Goal: Information Seeking & Learning: Learn about a topic

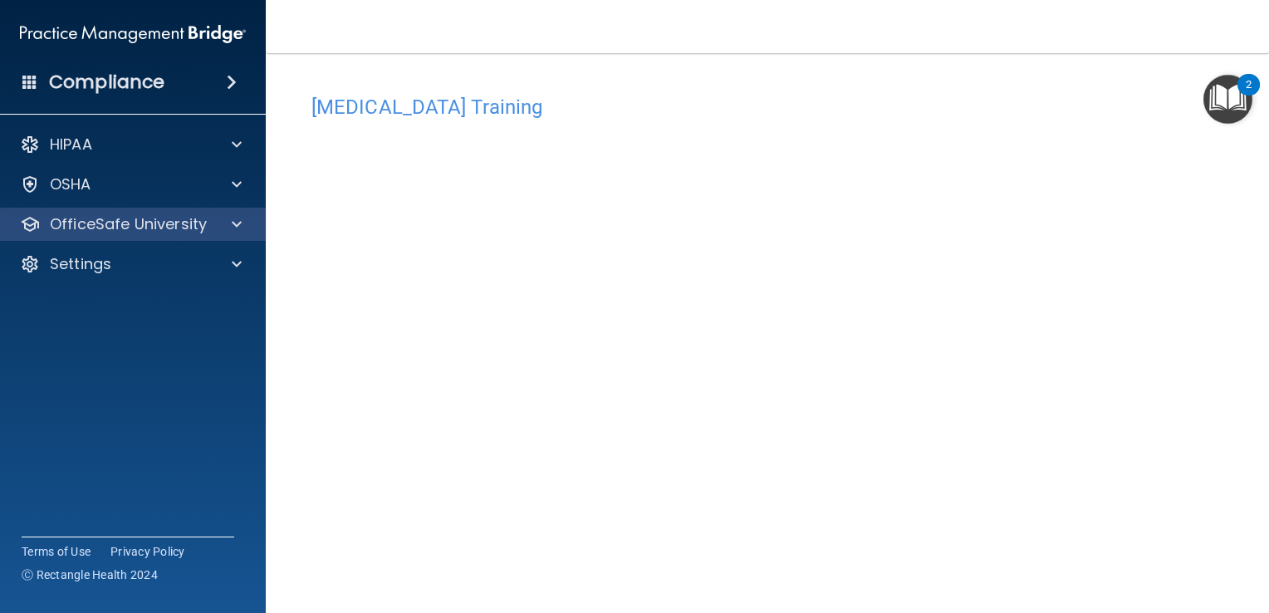
scroll to position [83, 0]
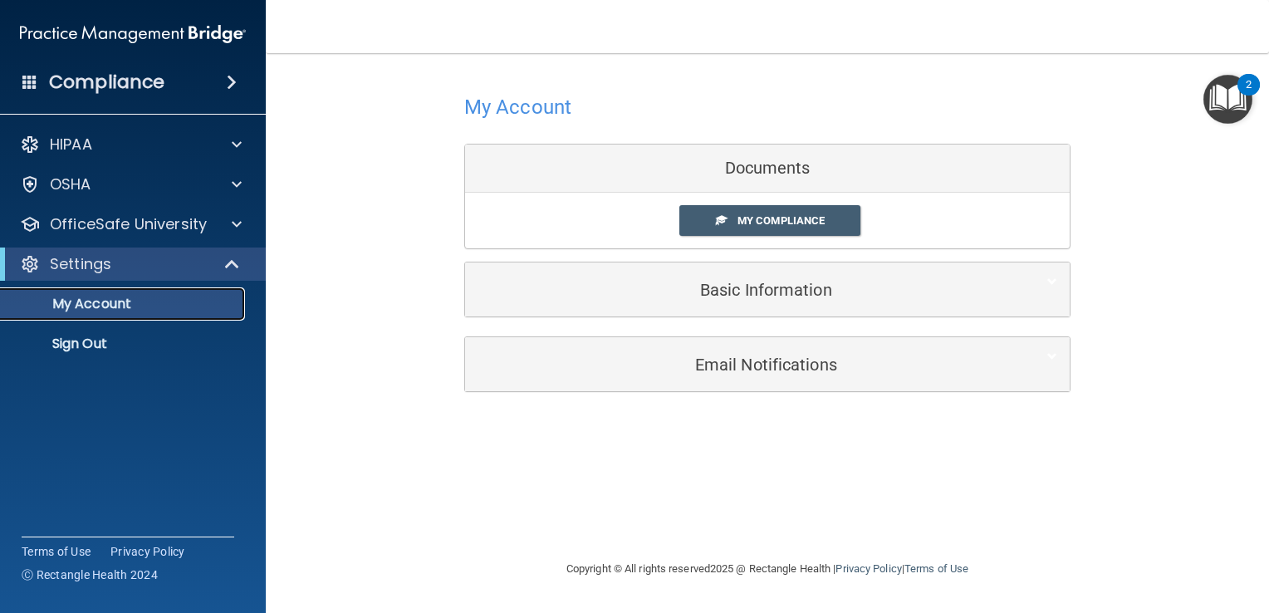
click at [109, 301] on p "My Account" at bounding box center [124, 304] width 227 height 17
click at [126, 273] on div "Settings" at bounding box center [109, 264] width 205 height 20
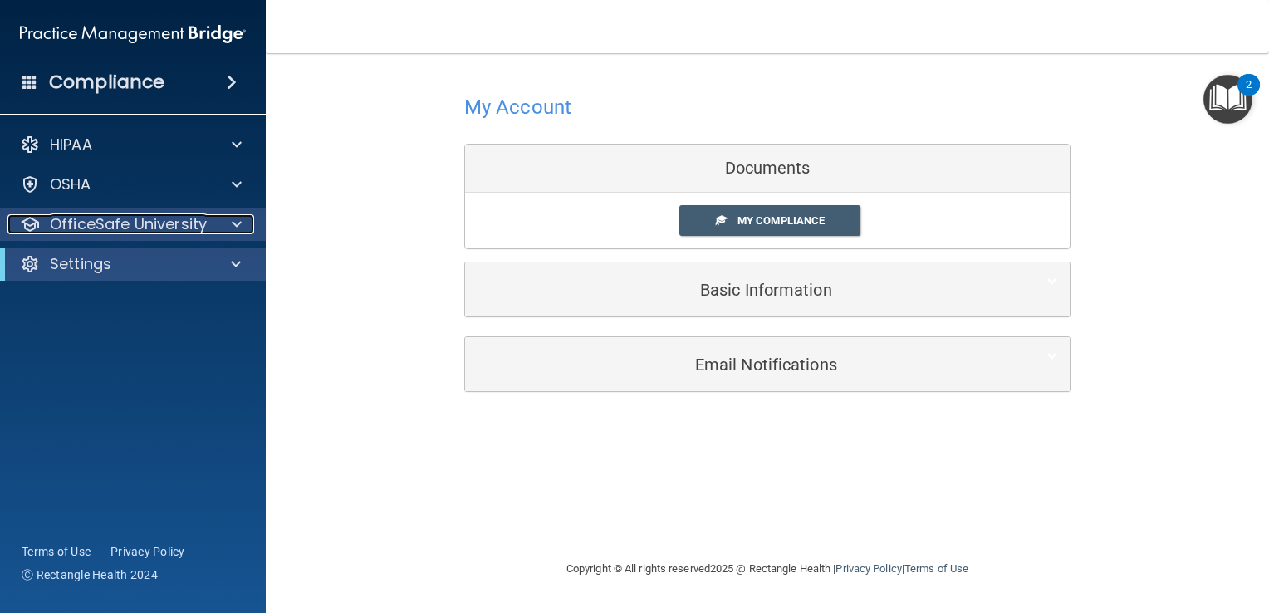
click at [153, 224] on p "OfficeSafe University" at bounding box center [128, 224] width 157 height 20
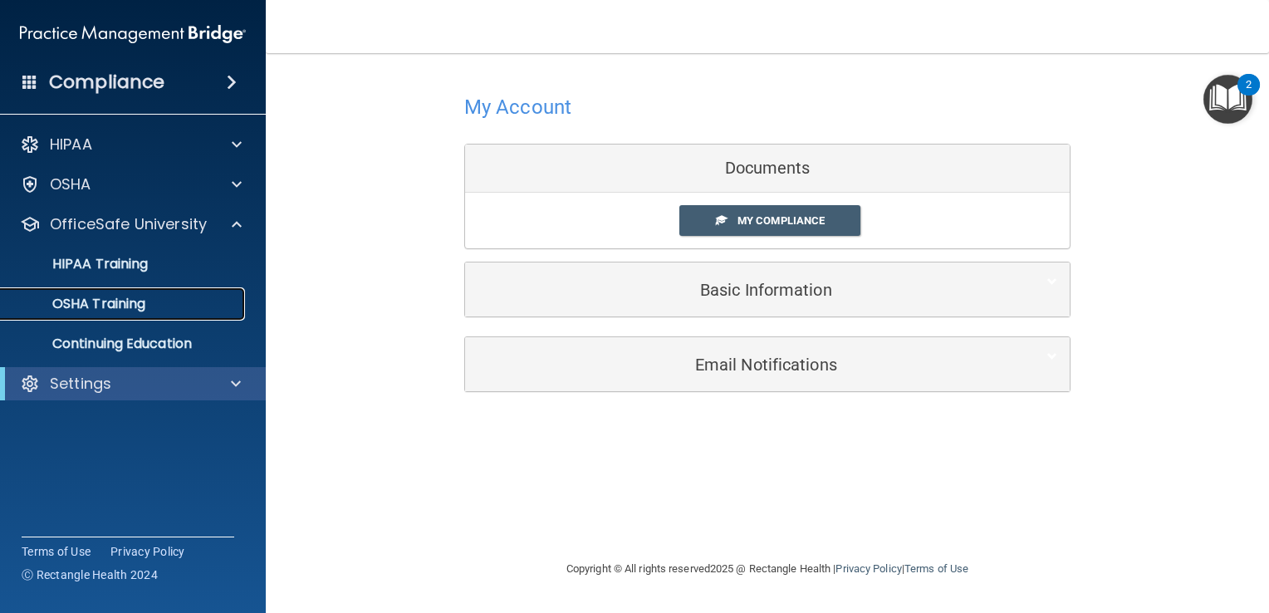
click at [140, 303] on p "OSHA Training" at bounding box center [78, 304] width 135 height 17
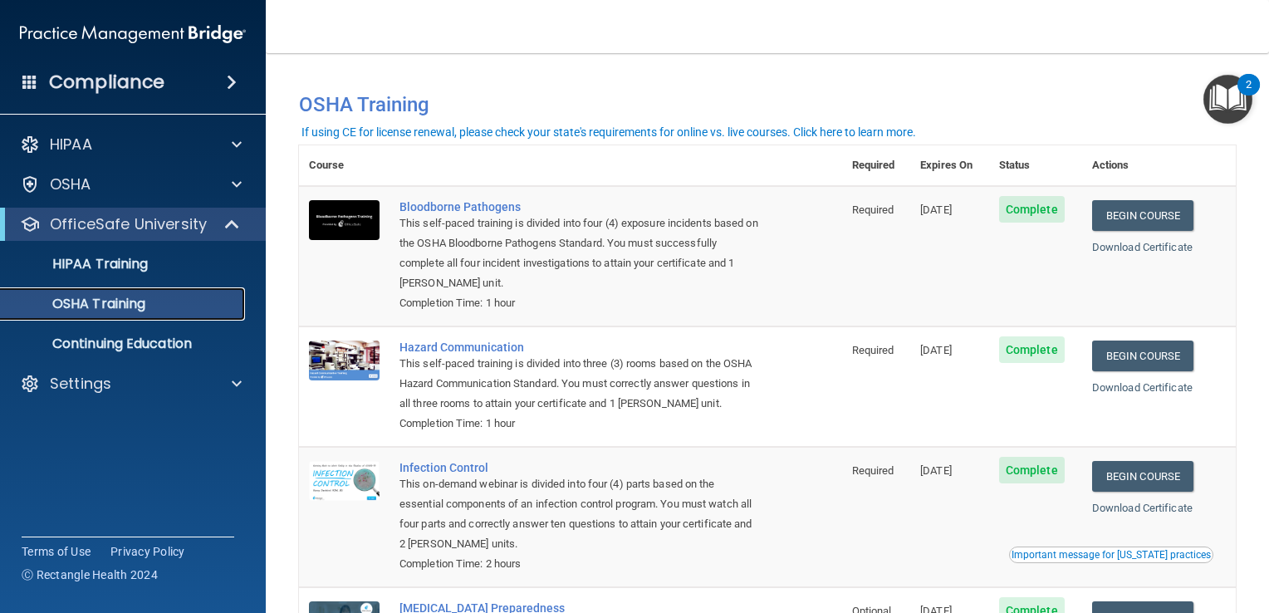
scroll to position [83, 0]
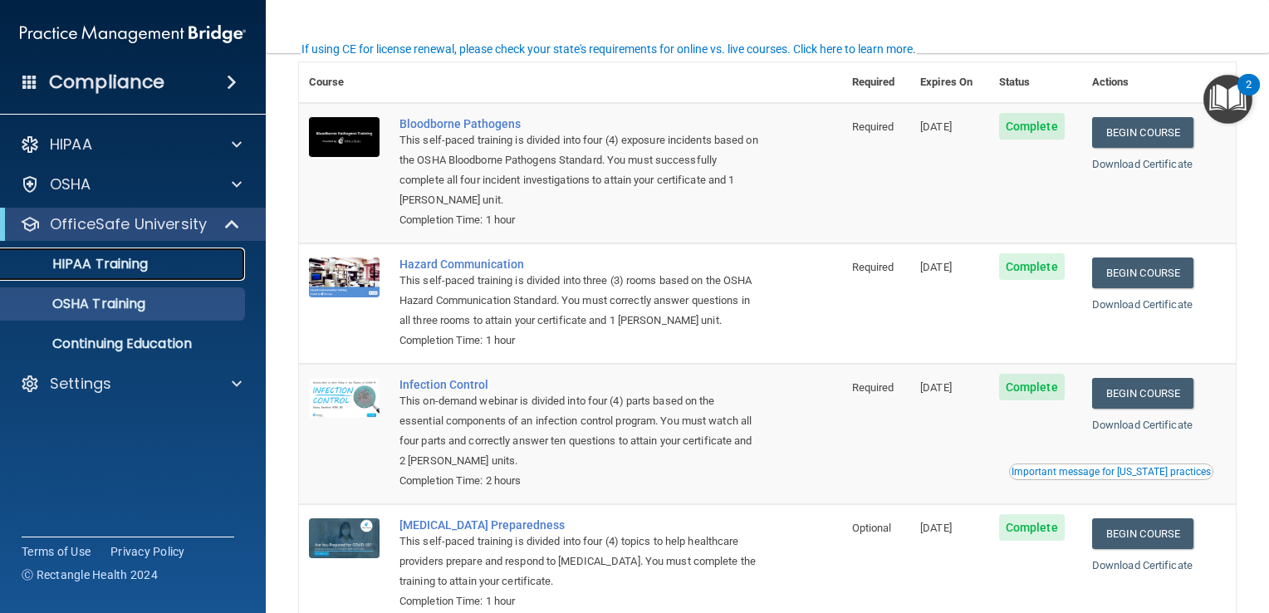
click at [153, 265] on div "HIPAA Training" at bounding box center [124, 264] width 227 height 17
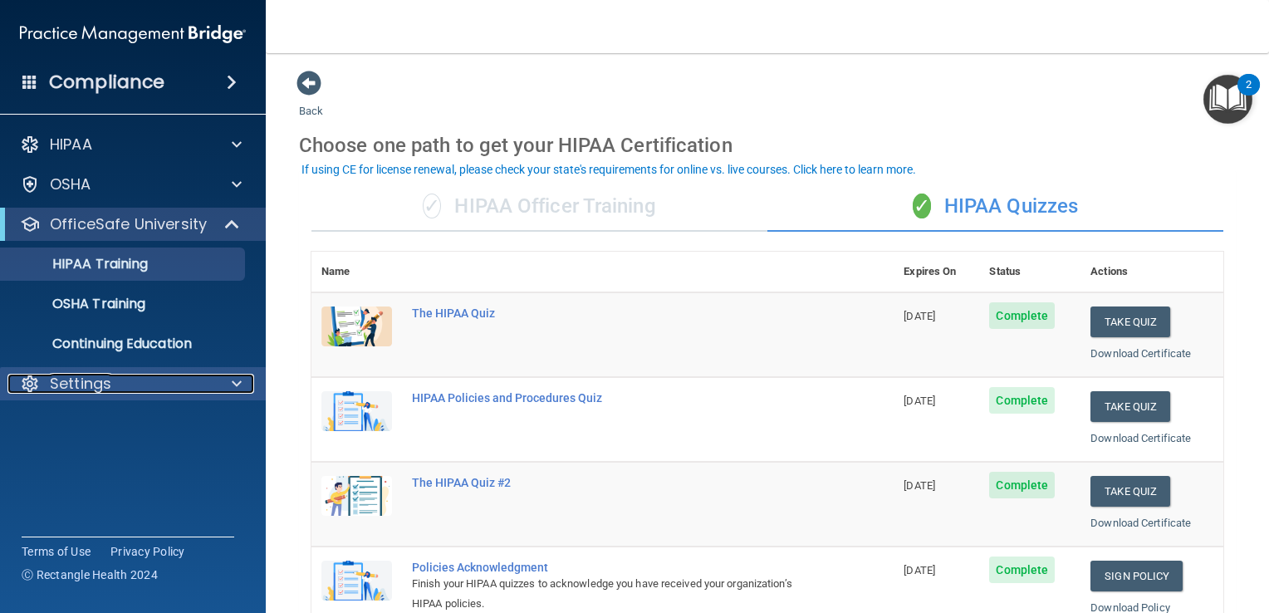
click at [216, 385] on div at bounding box center [235, 384] width 42 height 20
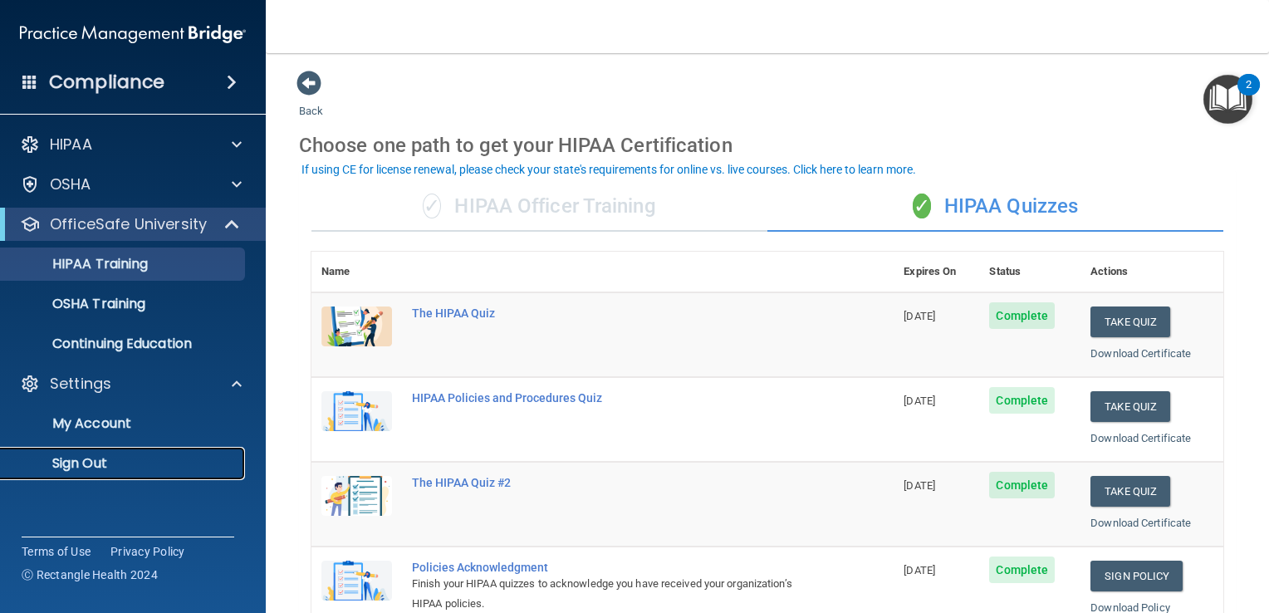
click at [107, 456] on p "Sign Out" at bounding box center [124, 463] width 227 height 17
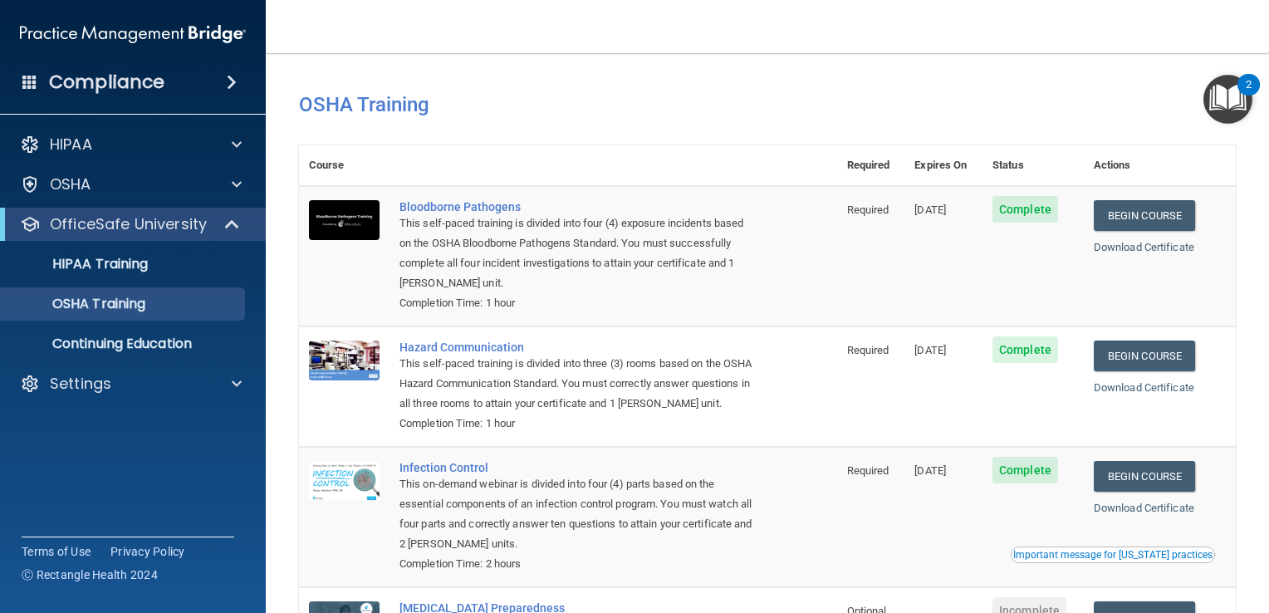
scroll to position [203, 0]
